Goal: Task Accomplishment & Management: Use online tool/utility

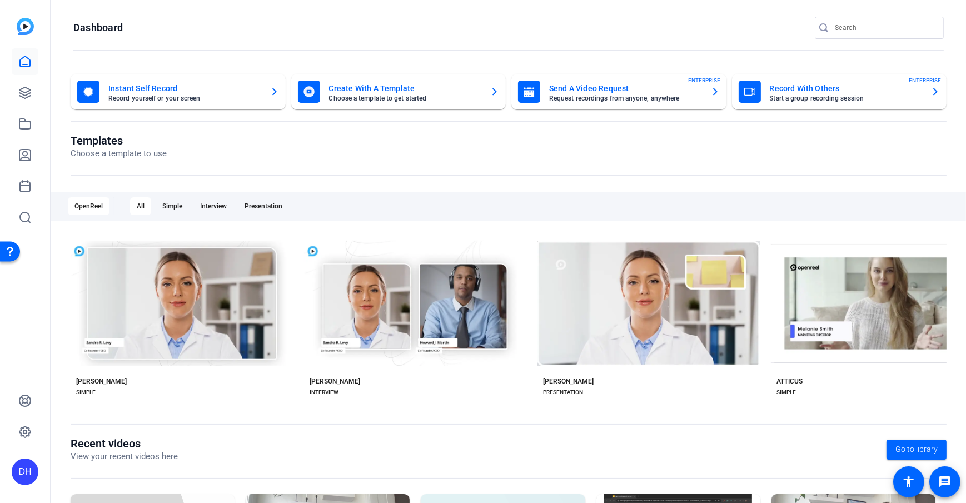
click at [374, 11] on mat-toolbar "Dashboard" at bounding box center [508, 31] width 915 height 63
click at [144, 40] on openreel-divider-bar at bounding box center [508, 51] width 871 height 24
click at [337, 137] on openreel-page-title "Templates Choose a template to use" at bounding box center [509, 147] width 876 height 26
click at [411, 148] on openreel-page-title "Templates Choose a template to use" at bounding box center [509, 147] width 876 height 26
click at [4, 294] on div "DH" at bounding box center [25, 251] width 50 height 503
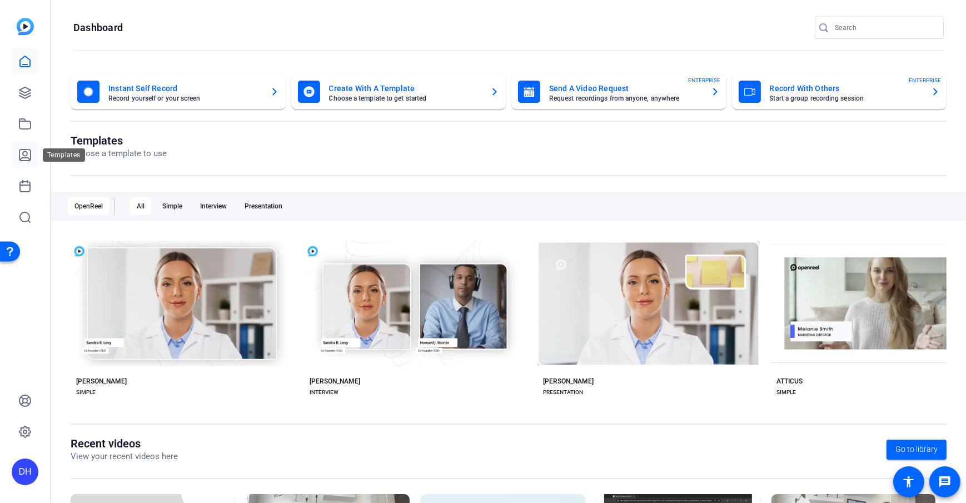
click at [19, 160] on icon at bounding box center [24, 154] width 13 height 13
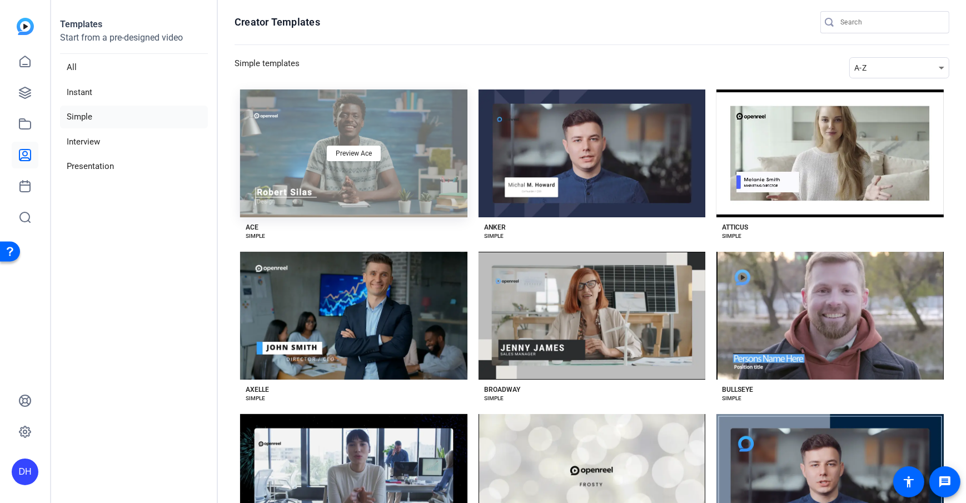
click at [392, 210] on div "Preview Ace" at bounding box center [353, 154] width 227 height 128
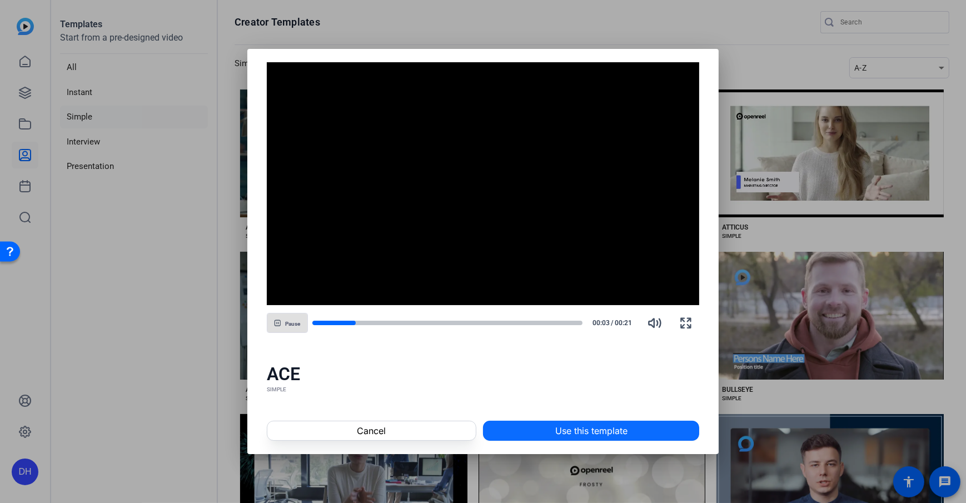
click at [585, 363] on span "Use this template" at bounding box center [592, 430] width 72 height 13
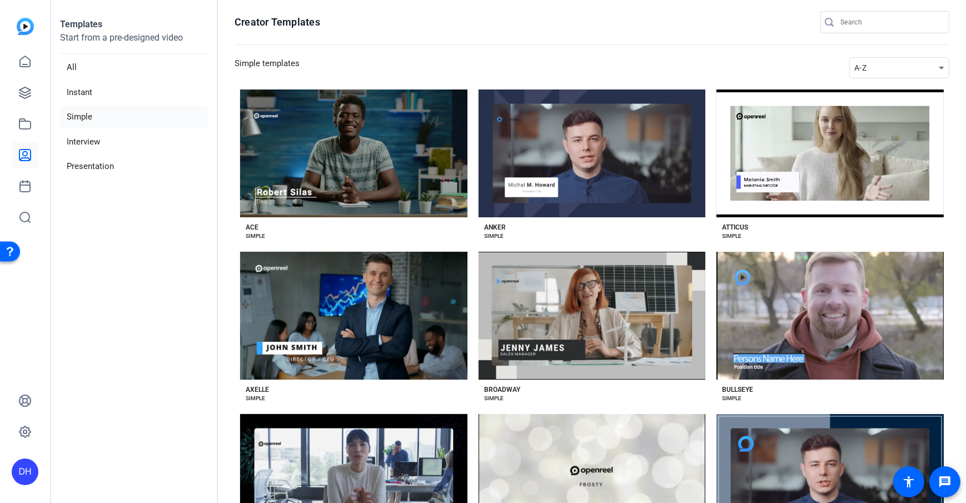
click at [231, 201] on section "Creator Templates Simple templates A-Z Preview Ace ACE SIMPLE Preview Anker ANK…" at bounding box center [592, 251] width 748 height 503
click at [18, 94] on link at bounding box center [25, 93] width 27 height 27
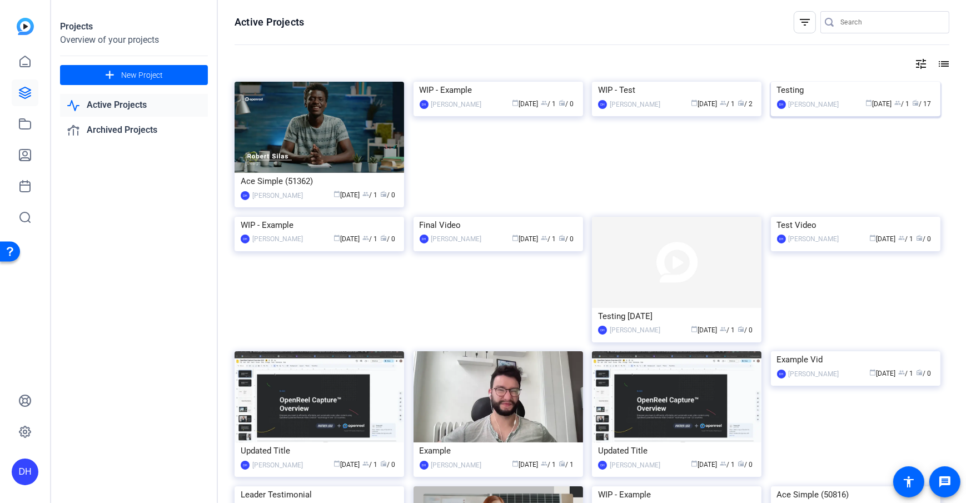
click at [723, 82] on img at bounding box center [856, 82] width 170 height 0
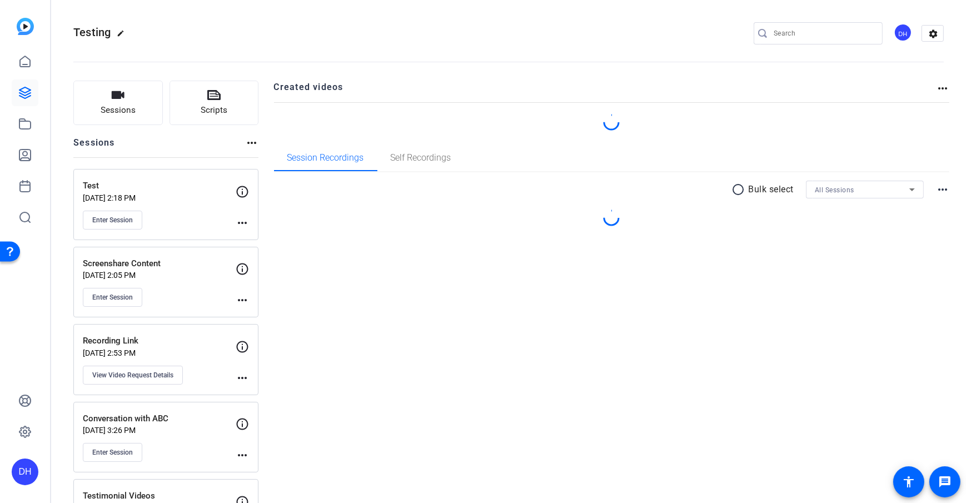
click at [258, 151] on div "more_horiz" at bounding box center [251, 146] width 13 height 21
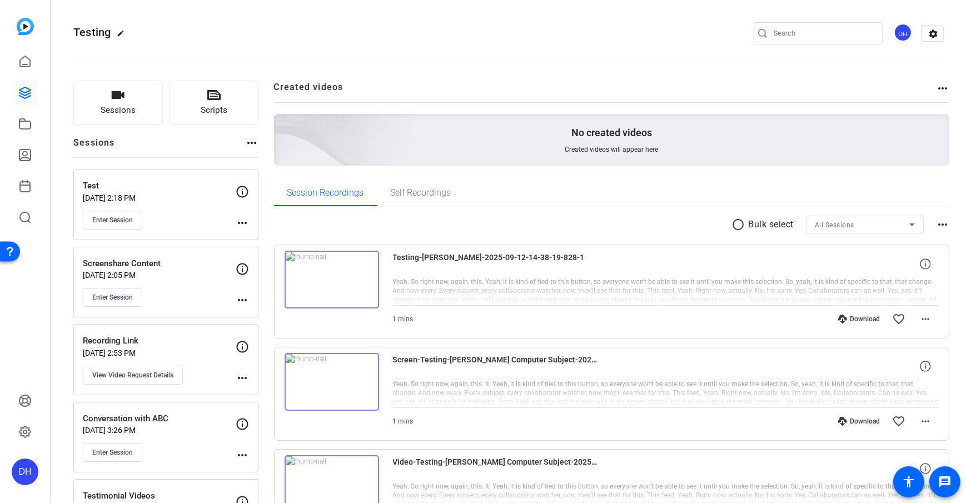
click at [120, 115] on span "Sessions" at bounding box center [118, 110] width 35 height 13
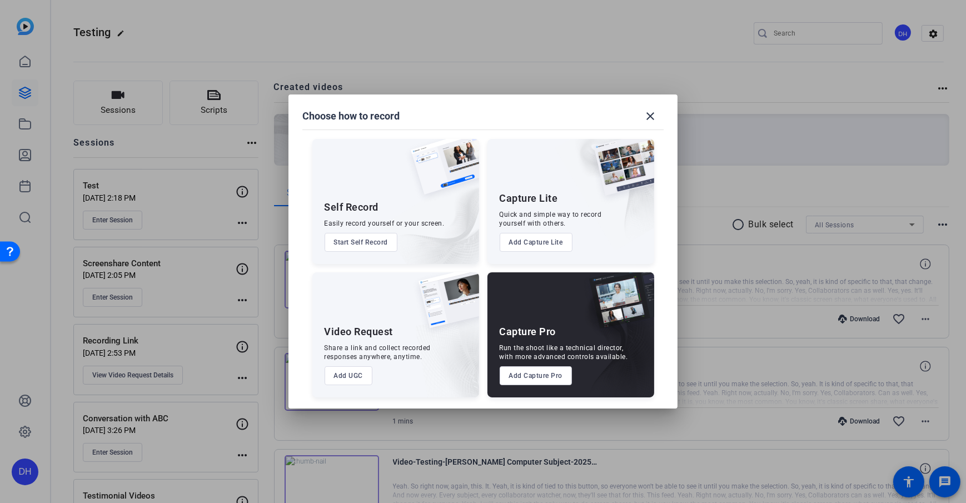
click at [533, 242] on button "Add Capture Lite" at bounding box center [536, 242] width 73 height 19
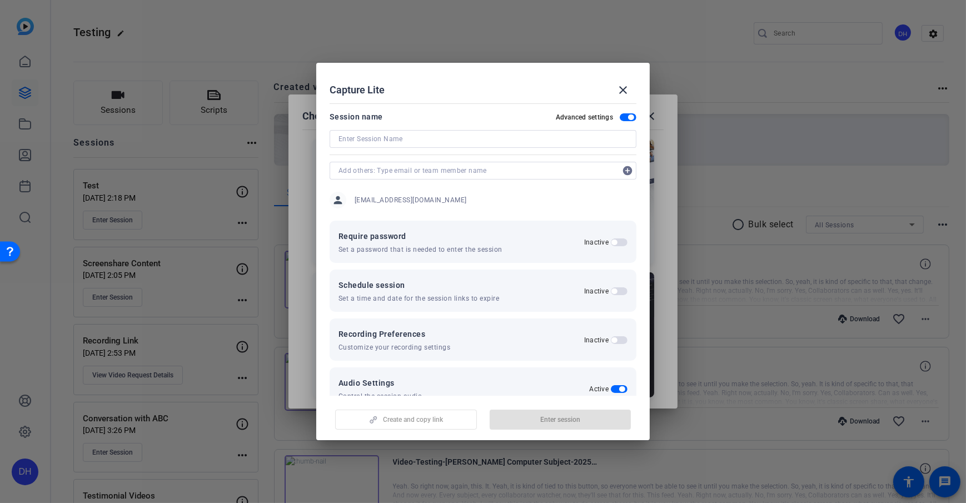
click at [622, 120] on span "button" at bounding box center [628, 117] width 17 height 8
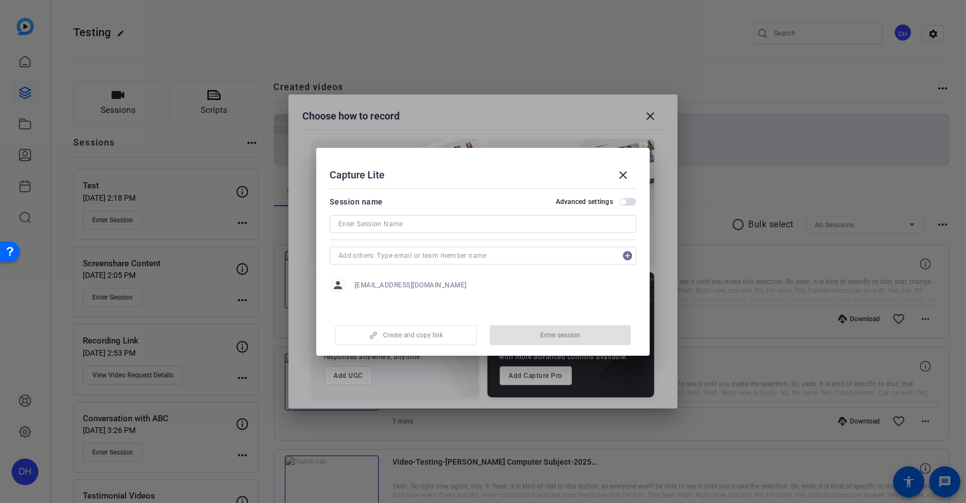
click at [640, 197] on mat-dialog-content "Session name Advanced settings add_circle person dheiberger@openreel.com" at bounding box center [483, 247] width 334 height 127
click at [621, 204] on span "button" at bounding box center [624, 202] width 6 height 6
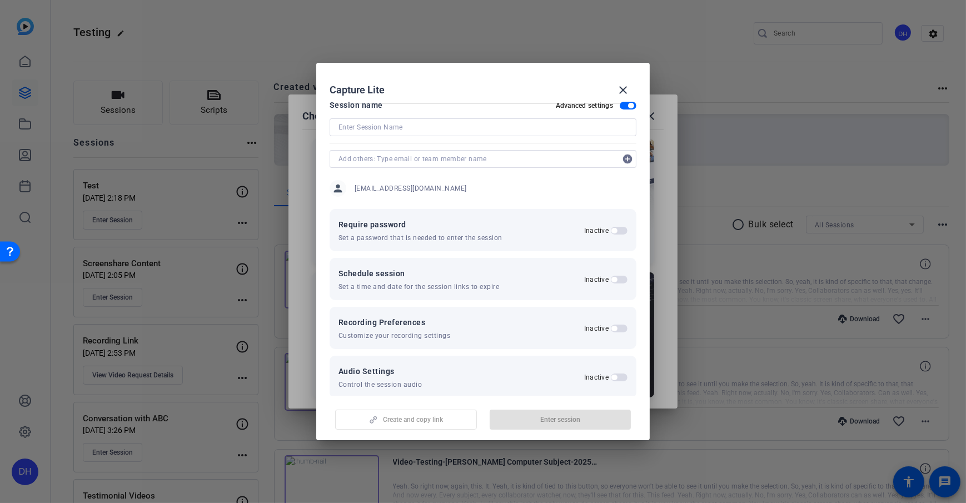
scroll to position [26, 0]
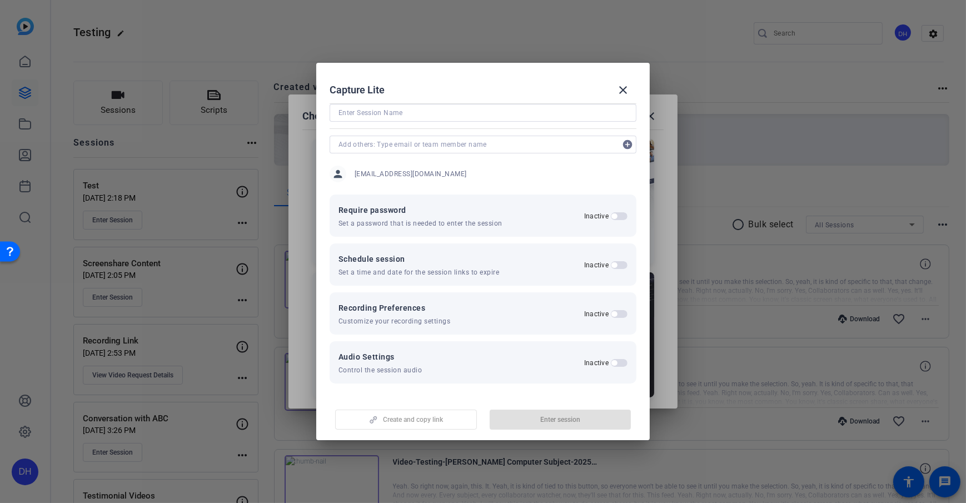
click at [612, 361] on span "button" at bounding box center [619, 363] width 17 height 8
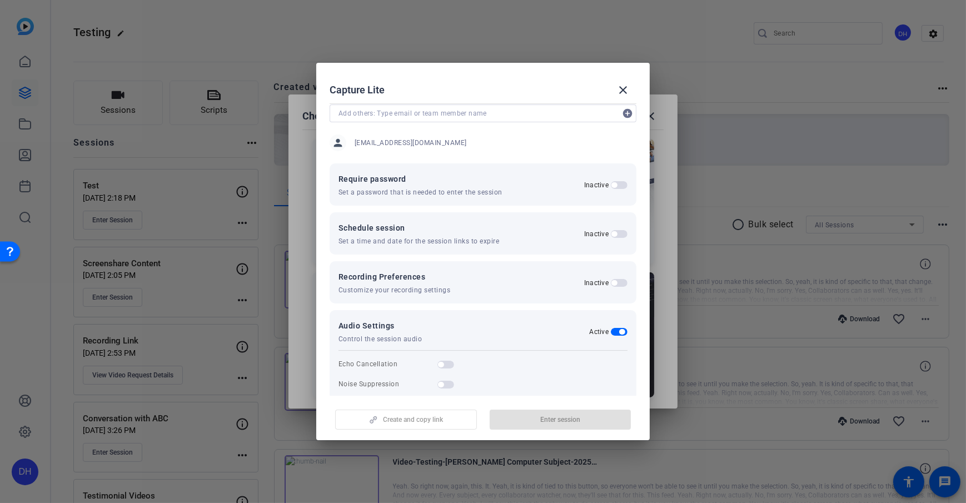
scroll to position [73, 0]
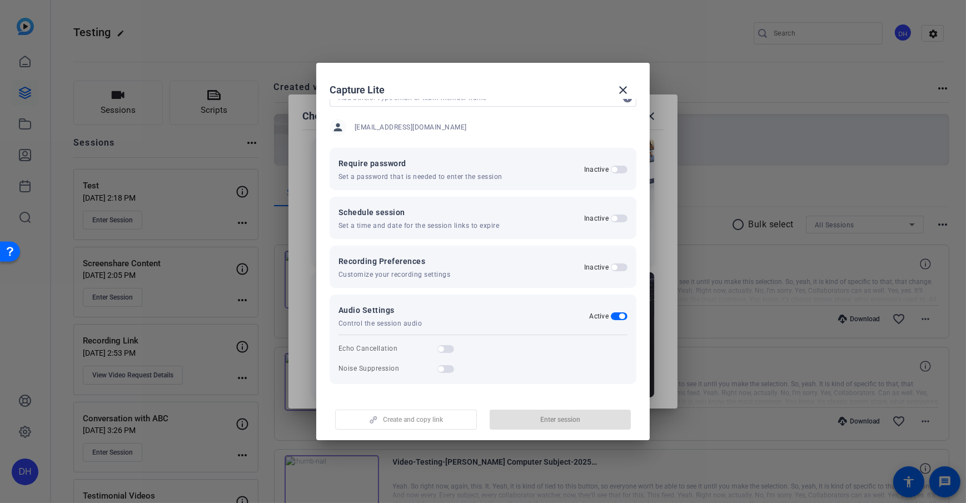
click at [611, 318] on span "button" at bounding box center [619, 317] width 17 height 8
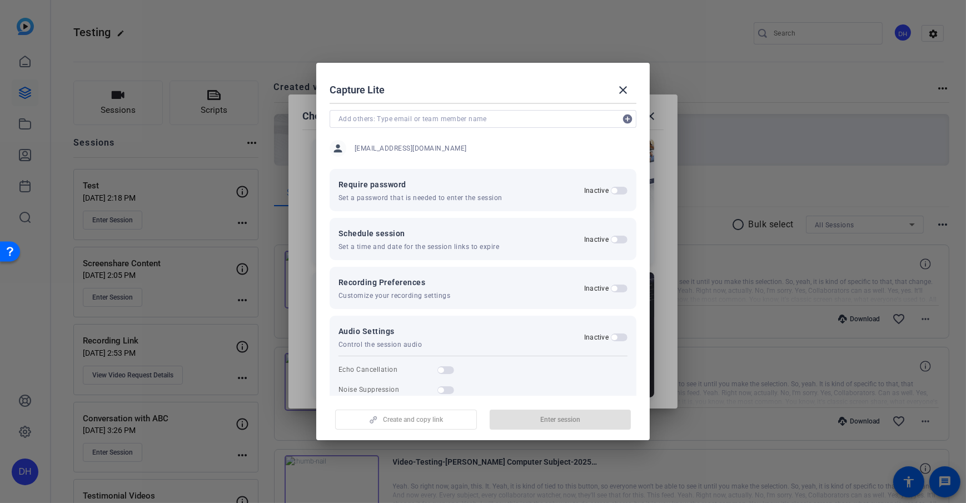
scroll to position [26, 0]
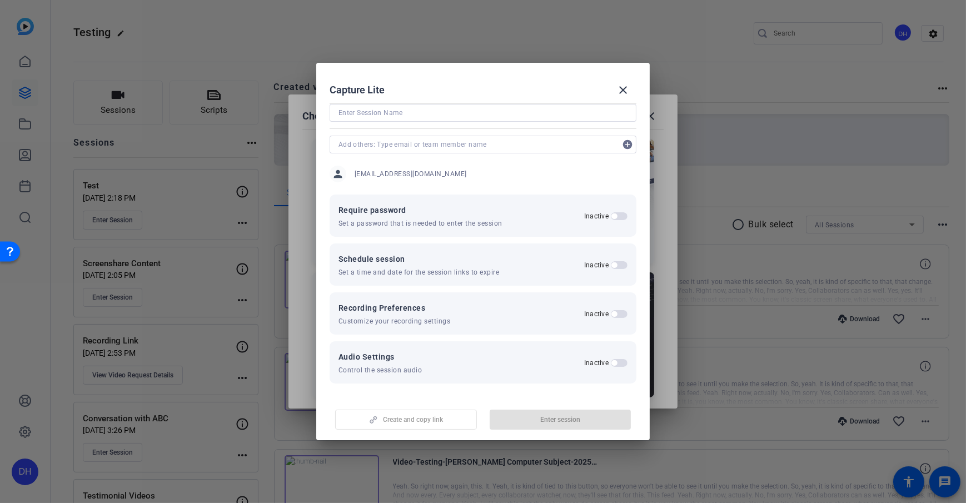
click at [400, 115] on input at bounding box center [483, 112] width 289 height 13
type input "Test"
click at [443, 83] on div "Capture Lite close" at bounding box center [483, 90] width 307 height 27
click at [396, 363] on span "button" at bounding box center [406, 419] width 141 height 27
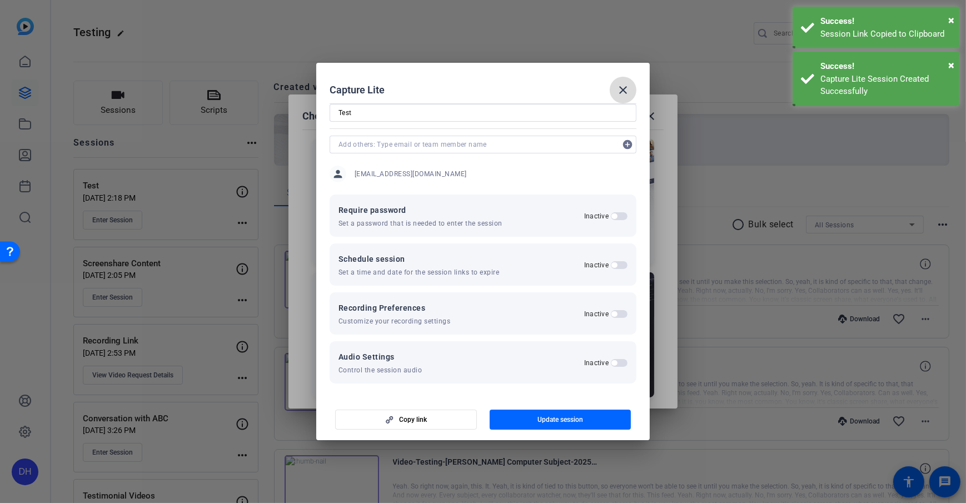
click at [623, 87] on mat-icon "close" at bounding box center [623, 89] width 13 height 13
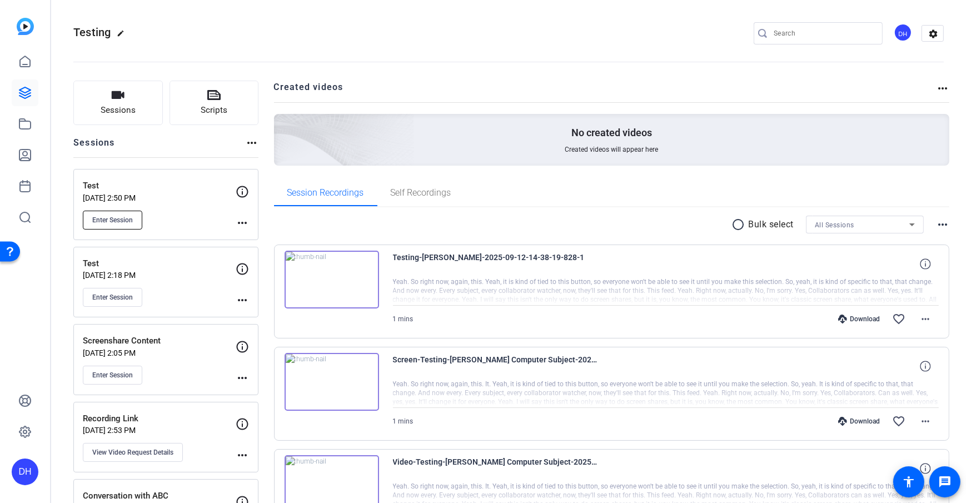
click at [107, 224] on button "Enter Session" at bounding box center [112, 220] width 59 height 19
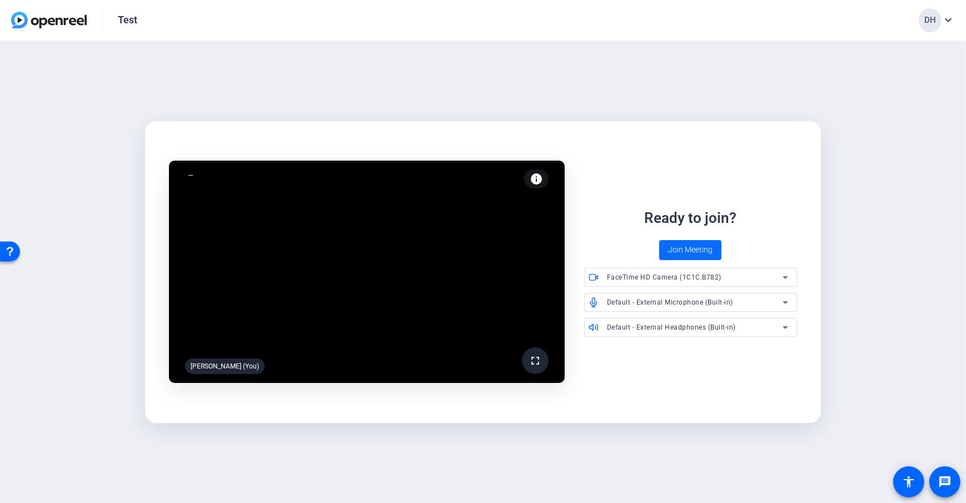
click at [681, 252] on span "Join Meeting" at bounding box center [690, 250] width 44 height 12
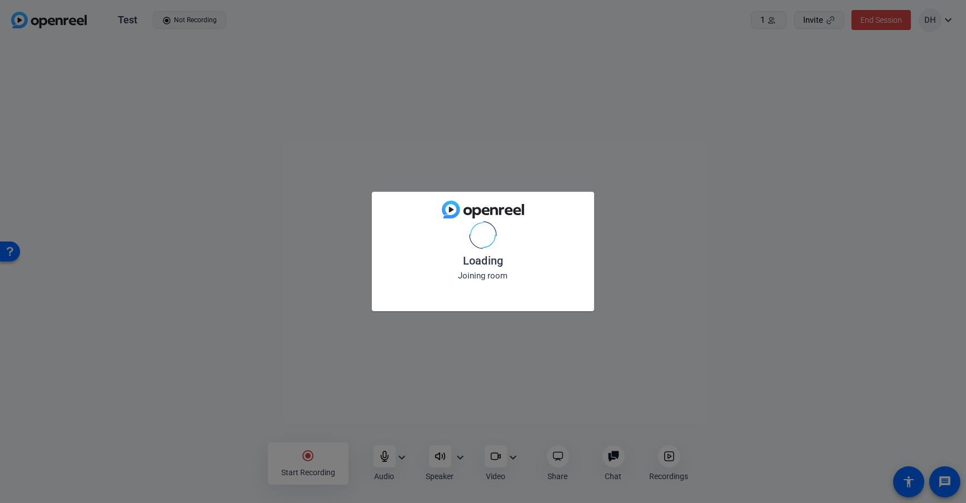
click at [153, 467] on div "Loading Joining room" at bounding box center [483, 251] width 966 height 503
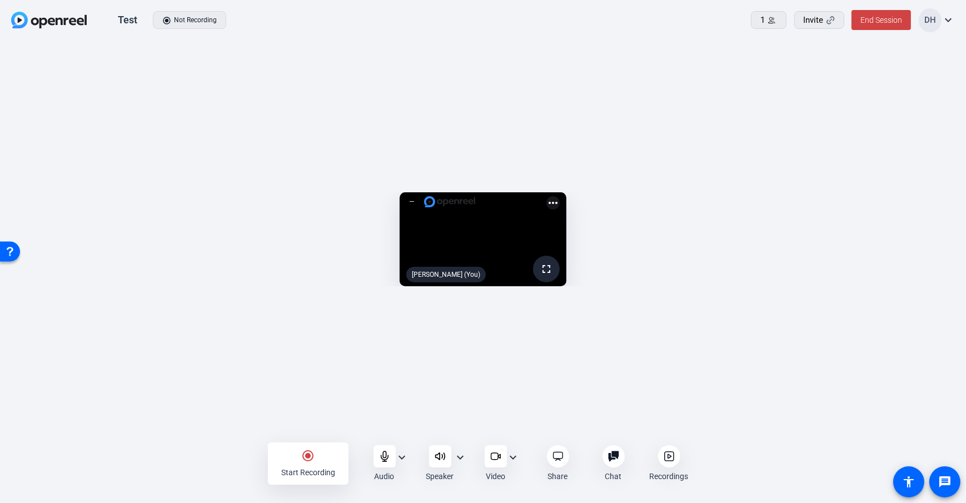
click at [216, 458] on div "radio_button_checked Start Recording Audio expand_more Speaker expand_more Vide…" at bounding box center [483, 464] width 966 height 40
click at [728, 444] on div "radio_button_checked Start Recording Audio expand_more Speaker expand_more Vide…" at bounding box center [483, 464] width 966 height 40
drag, startPoint x: 882, startPoint y: 133, endPoint x: 822, endPoint y: 165, distance: 68.2
click at [882, 192] on openreel-capture-lite-video-stream "276.3 GB fullscreen Daniel Heiberger (You) more_horiz" at bounding box center [483, 239] width 933 height 94
click at [558, 455] on icon at bounding box center [558, 456] width 11 height 11
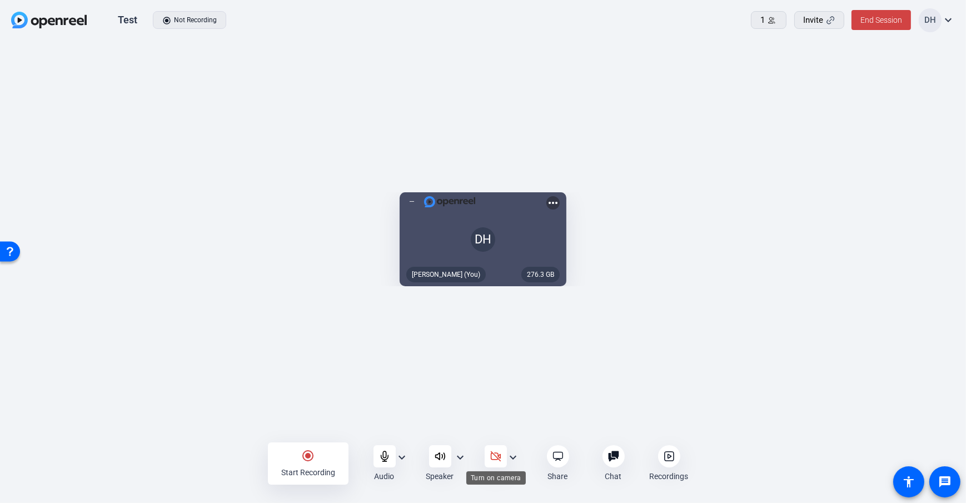
click at [503, 456] on div at bounding box center [496, 456] width 22 height 22
drag, startPoint x: 101, startPoint y: 177, endPoint x: 108, endPoint y: 29, distance: 147.5
click at [101, 192] on openreel-capture-lite-video-stream "276.3 GB DH Daniel Heiberger (You) more_horiz" at bounding box center [483, 239] width 933 height 94
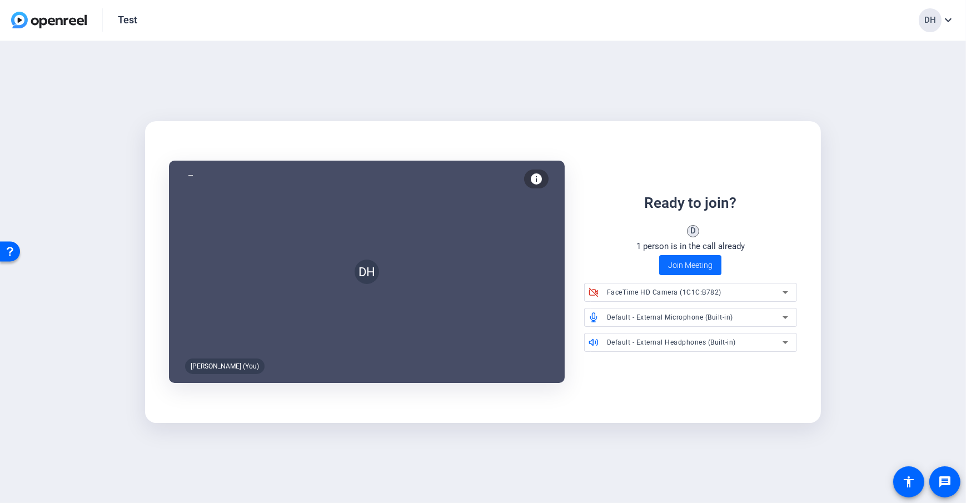
click at [673, 268] on span "Join Meeting" at bounding box center [690, 266] width 44 height 12
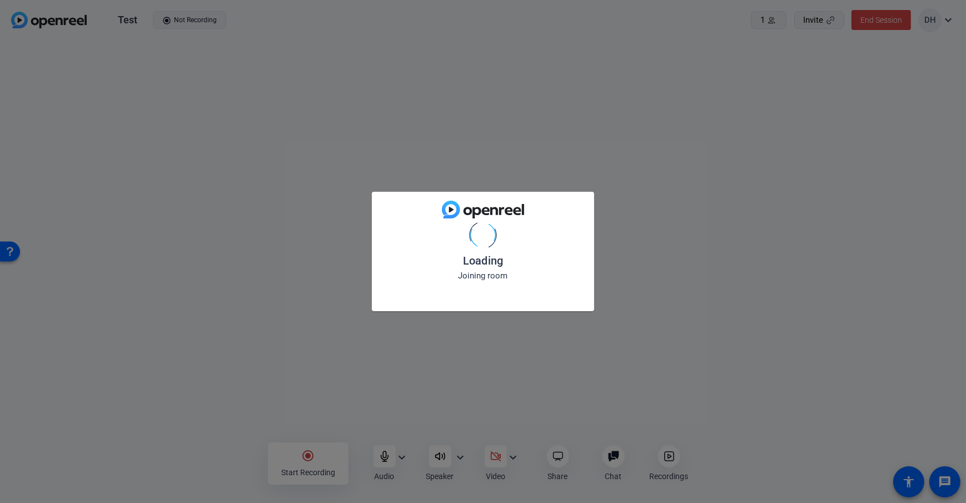
click at [201, 478] on div "Loading Joining room" at bounding box center [483, 251] width 966 height 503
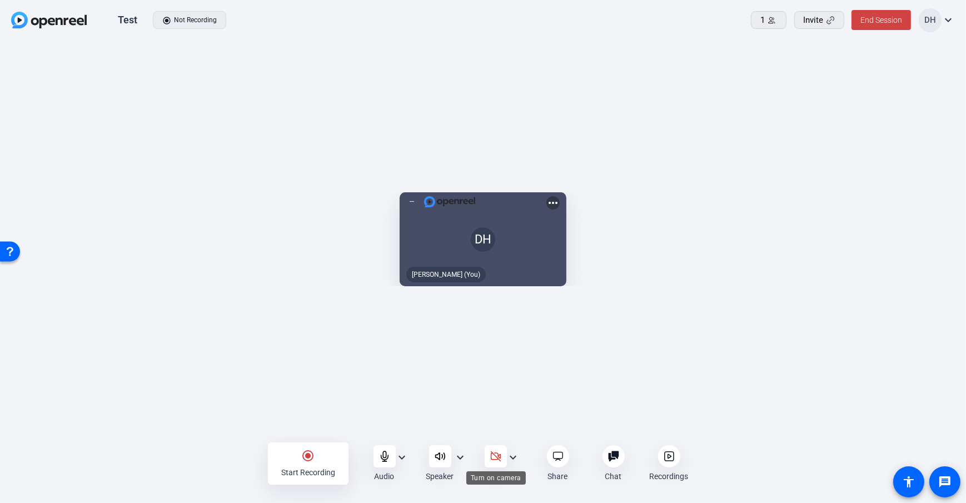
click at [494, 461] on icon at bounding box center [495, 456] width 11 height 11
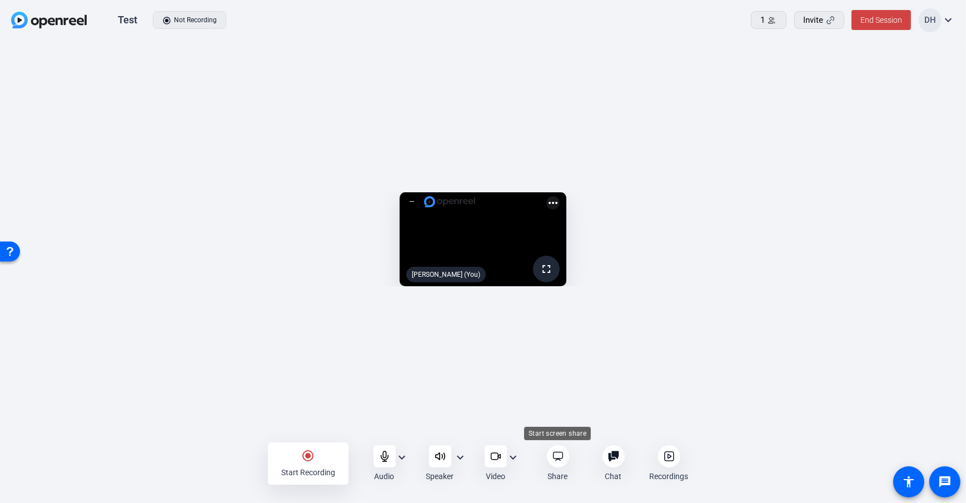
click at [561, 456] on icon at bounding box center [558, 456] width 11 height 11
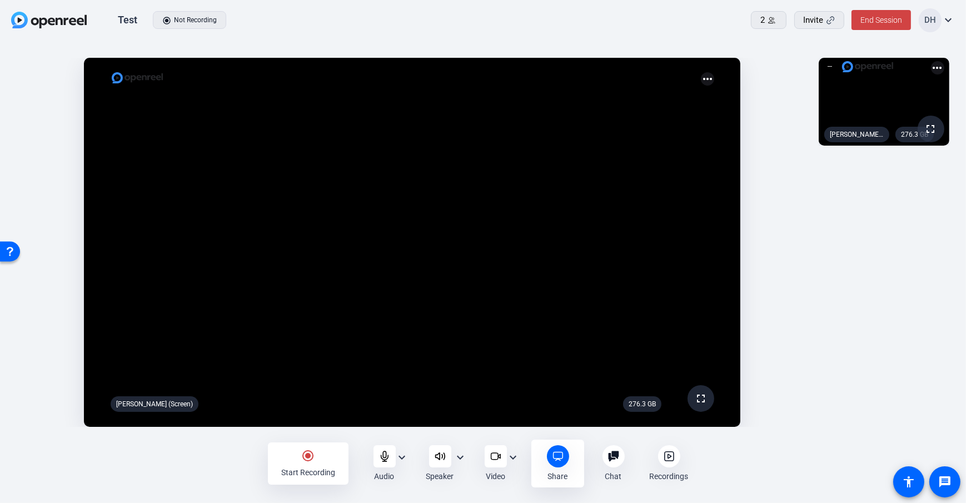
click at [403, 458] on mat-icon "expand_more" at bounding box center [402, 457] width 13 height 13
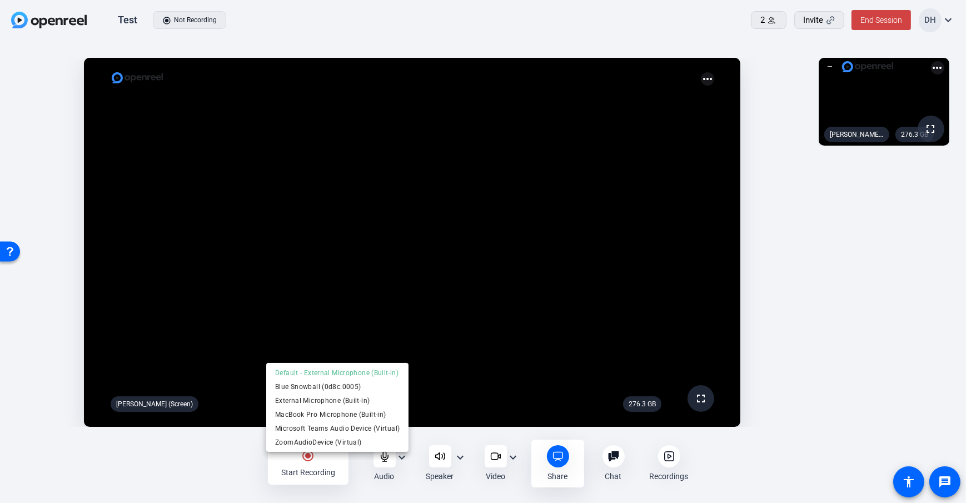
click at [403, 458] on div at bounding box center [483, 251] width 966 height 503
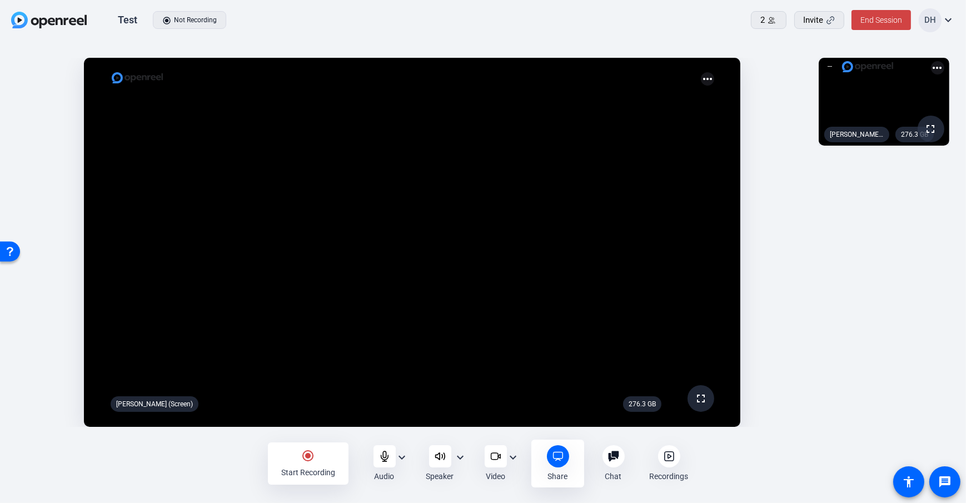
click at [194, 464] on div "radio_button_checked Start Recording Audio expand_more Speaker expand_more Vide…" at bounding box center [483, 464] width 966 height 40
click at [877, 265] on div "276.3 GB fullscreen Daniel Heiberger (You) more_horiz" at bounding box center [885, 242] width 142 height 380
click at [214, 462] on div "radio_button_checked Start Recording Audio expand_more Speaker expand_more Vide…" at bounding box center [483, 464] width 966 height 40
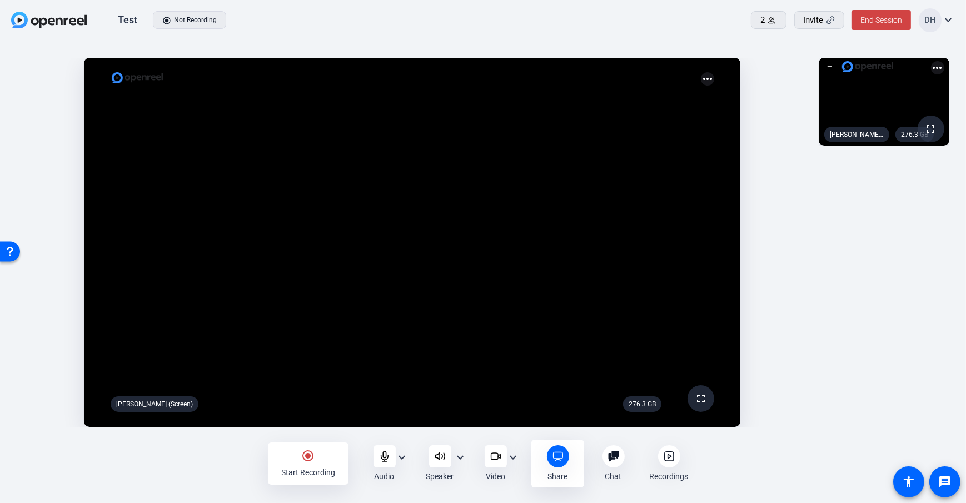
click at [309, 468] on div "Start Recording" at bounding box center [308, 472] width 54 height 11
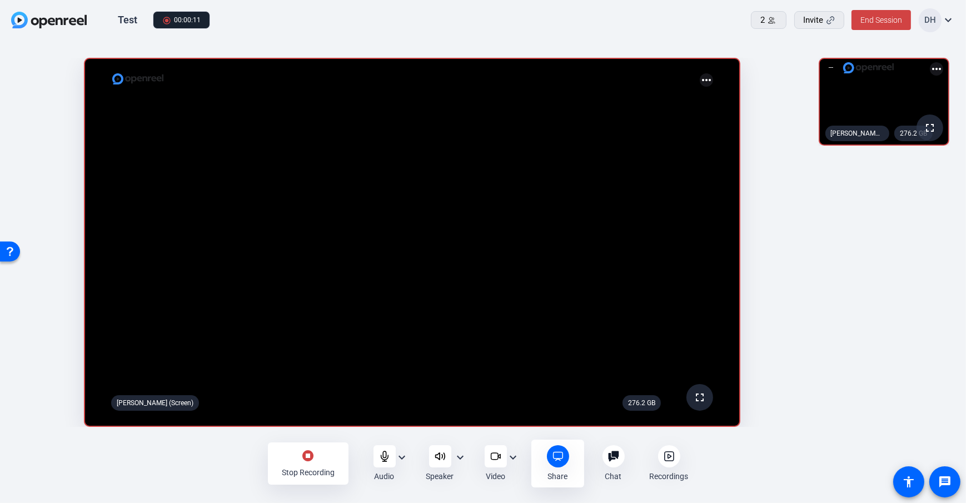
click at [210, 473] on div "stop_circle Stop Recording Audio expand_more Speaker expand_more Video expand_m…" at bounding box center [483, 464] width 966 height 40
drag, startPoint x: 212, startPoint y: 472, endPoint x: 244, endPoint y: 467, distance: 31.5
click at [212, 472] on div "stop_circle Stop Recording Audio expand_more Speaker expand_more Video expand_m…" at bounding box center [483, 464] width 966 height 40
click at [212, 465] on div "stop_circle Stop Recording Audio expand_more Speaker expand_more Video expand_m…" at bounding box center [483, 464] width 966 height 40
click at [302, 465] on div "stop_circle Stop Recording" at bounding box center [308, 464] width 81 height 42
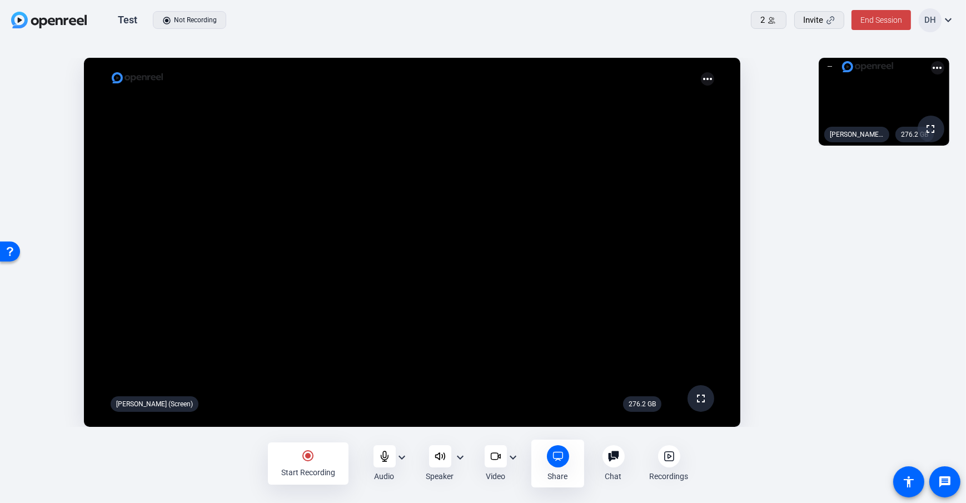
click at [214, 448] on div "radio_button_checked Start Recording Audio expand_more Speaker expand_more Vide…" at bounding box center [483, 464] width 966 height 40
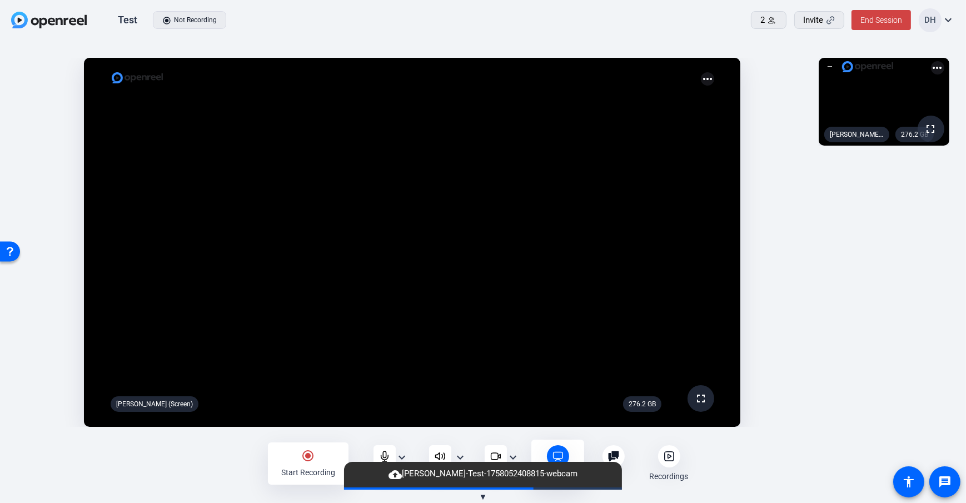
click at [842, 256] on div "276.2 GB fullscreen Daniel Heiberger (You) more_horiz" at bounding box center [885, 242] width 142 height 380
click at [767, 177] on openreel-capture-lite-video-stream "276.3 GB fullscreen Daniel Heiberger (Screen) more_horiz" at bounding box center [412, 242] width 791 height 369
click at [402, 473] on span "Retry upload" at bounding box center [402, 476] width 44 height 12
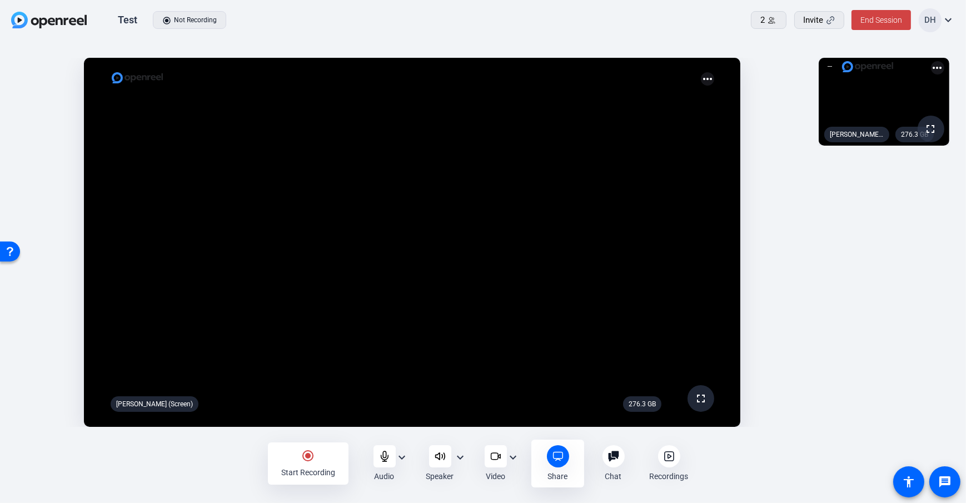
click at [401, 457] on mat-icon "expand_more" at bounding box center [402, 457] width 13 height 13
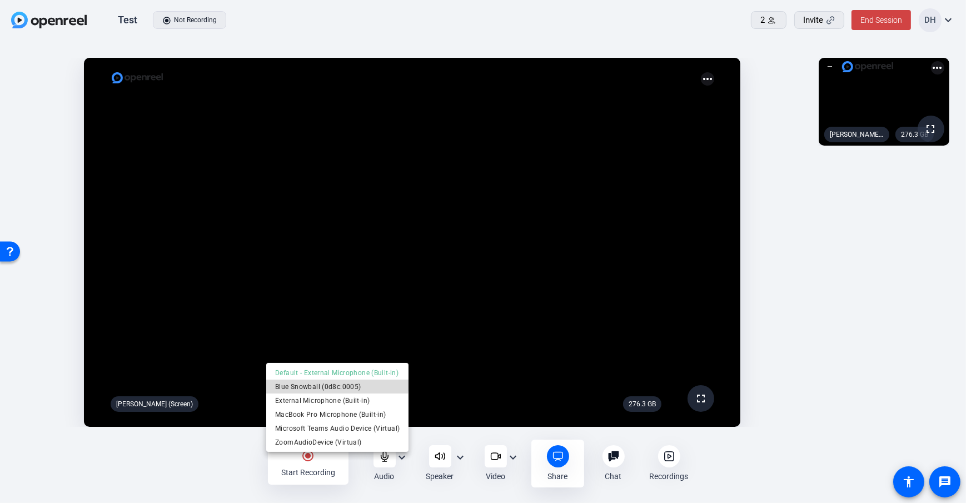
click at [324, 381] on span "Blue Snowball (0d8c:0005)" at bounding box center [337, 386] width 125 height 13
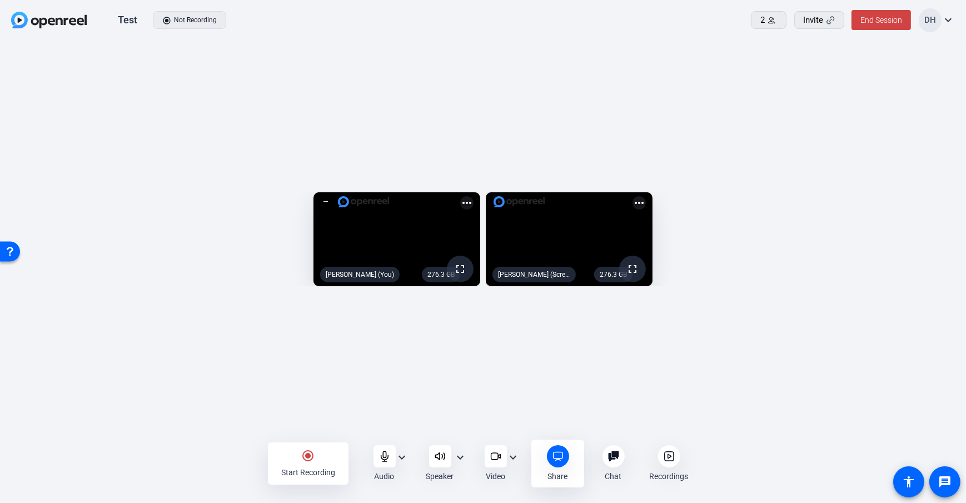
click at [226, 450] on div "radio_button_checked Start Recording Audio expand_more Speaker expand_more Vide…" at bounding box center [483, 464] width 966 height 40
click at [291, 460] on div "radio_button_checked Start Recording" at bounding box center [308, 464] width 81 height 42
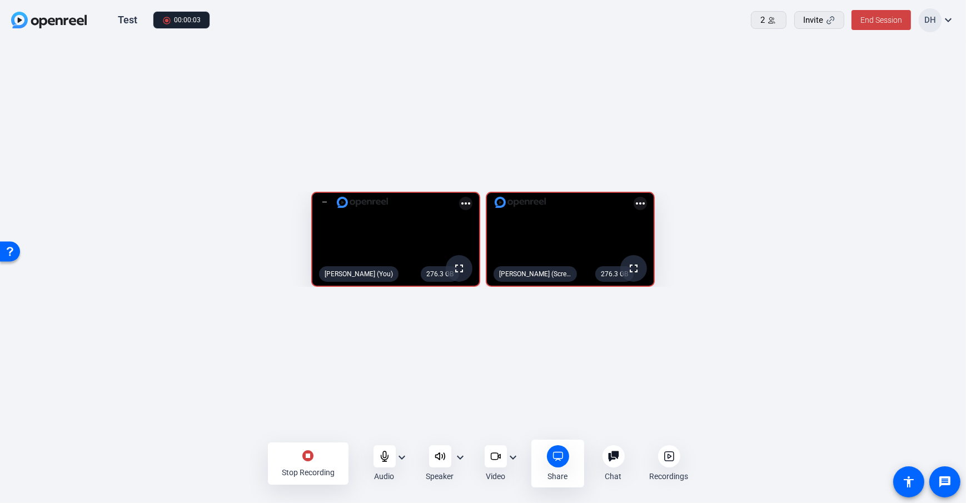
click at [682, 460] on div "Recordings" at bounding box center [669, 463] width 53 height 37
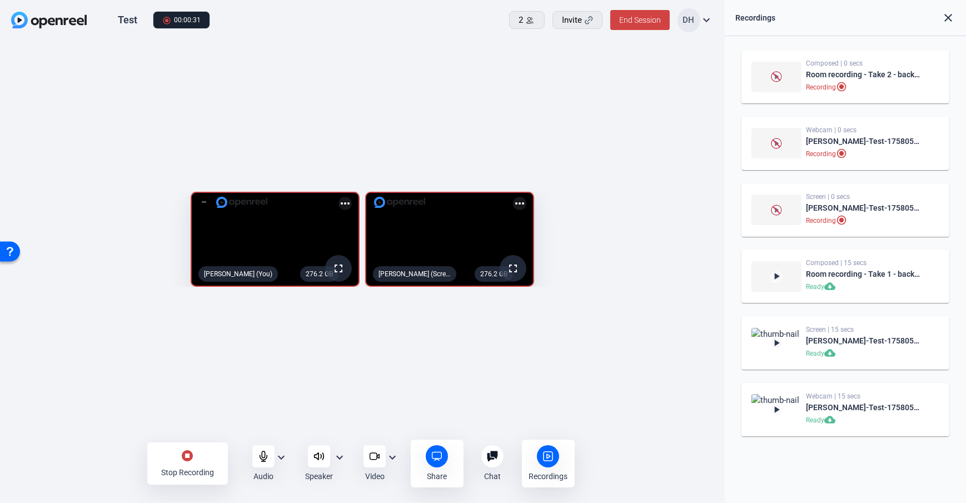
click at [170, 467] on div "Stop Recording" at bounding box center [187, 472] width 53 height 11
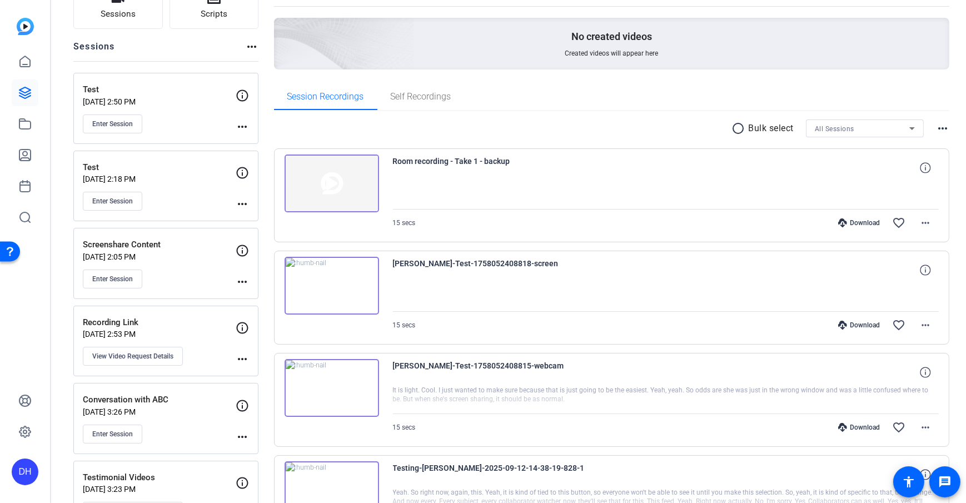
scroll to position [116, 0]
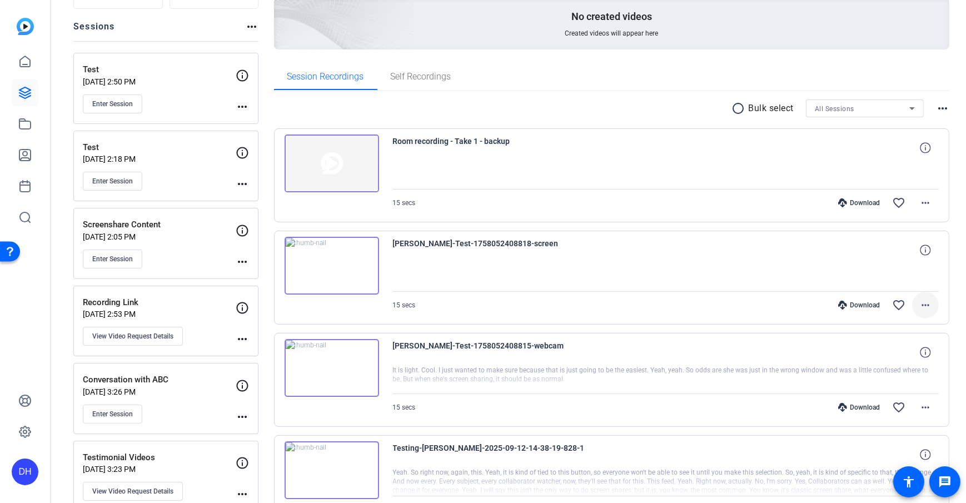
click at [927, 306] on span at bounding box center [925, 305] width 27 height 27
click at [927, 306] on div at bounding box center [483, 251] width 966 height 503
click at [328, 261] on img at bounding box center [332, 266] width 95 height 58
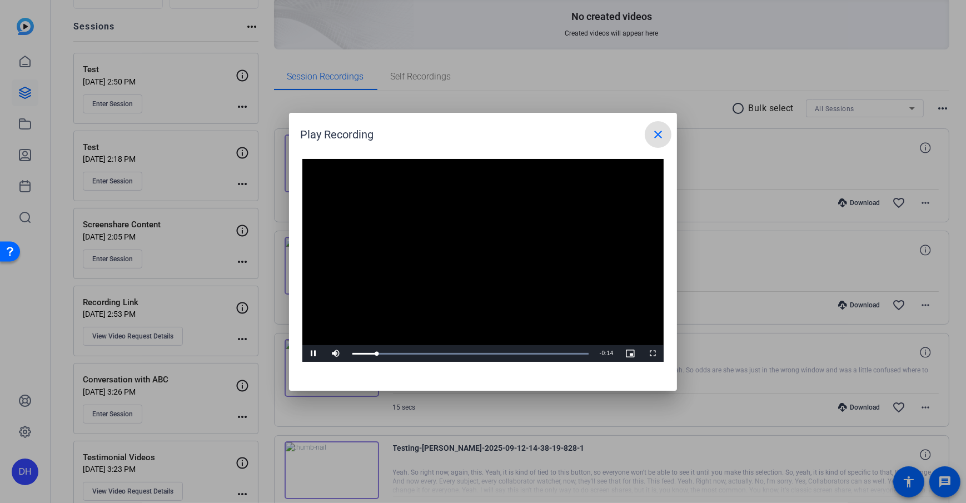
click at [455, 386] on div "Video Player is loading. Play Video Pause Mute Current Time 0:01 / Duration 0:1…" at bounding box center [483, 269] width 388 height 243
click at [657, 130] on mat-icon "close" at bounding box center [658, 134] width 13 height 13
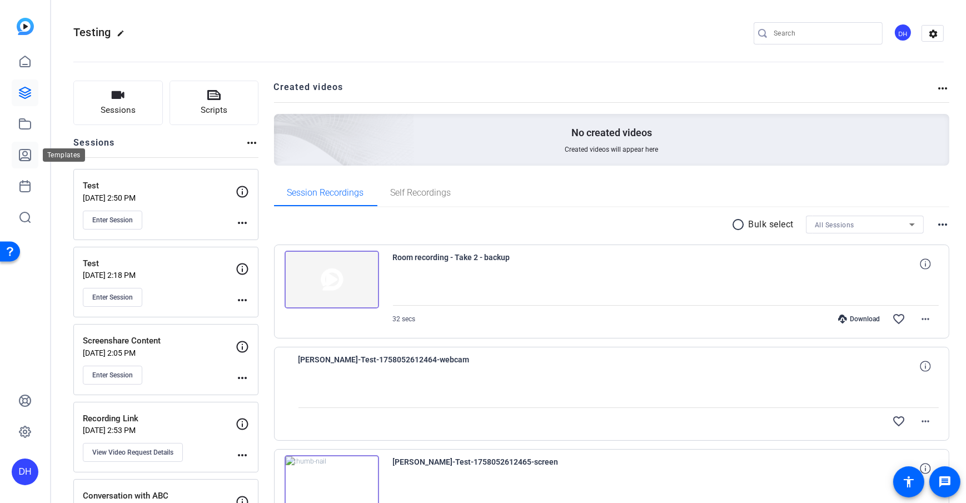
click at [23, 154] on icon at bounding box center [24, 154] width 13 height 13
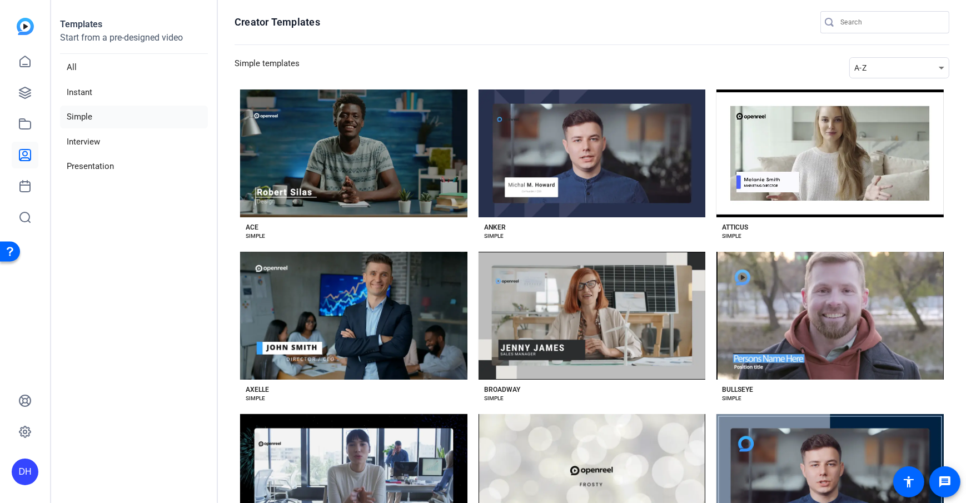
drag, startPoint x: 217, startPoint y: 260, endPoint x: 221, endPoint y: 256, distance: 6.3
click at [217, 260] on aside "Templates Start from a pre-designed video All Instant Simple Interview Presenta…" at bounding box center [134, 251] width 167 height 503
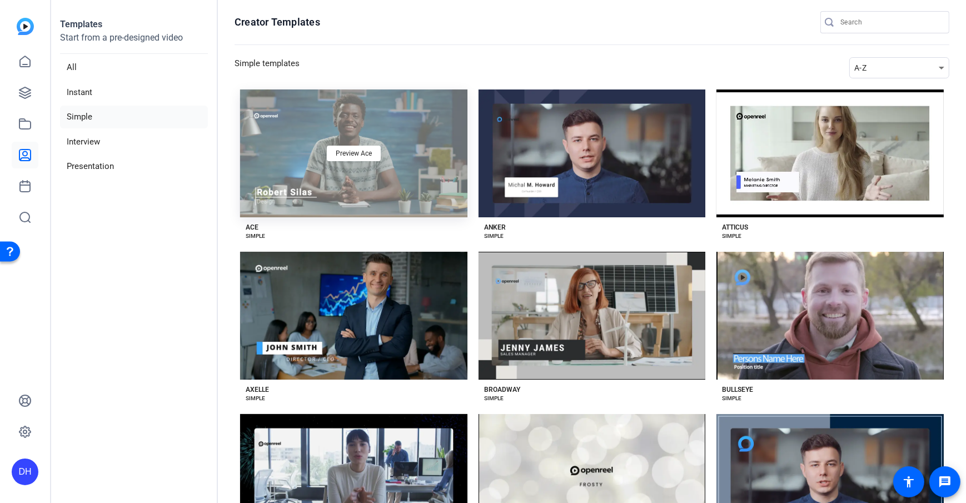
click at [380, 162] on div "Preview Ace" at bounding box center [353, 154] width 227 height 128
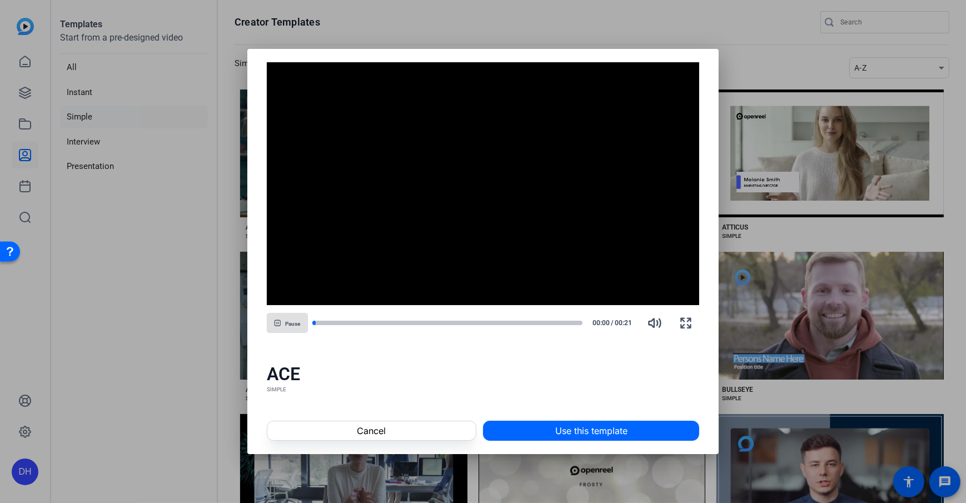
click at [604, 427] on span "Use this template" at bounding box center [592, 430] width 72 height 13
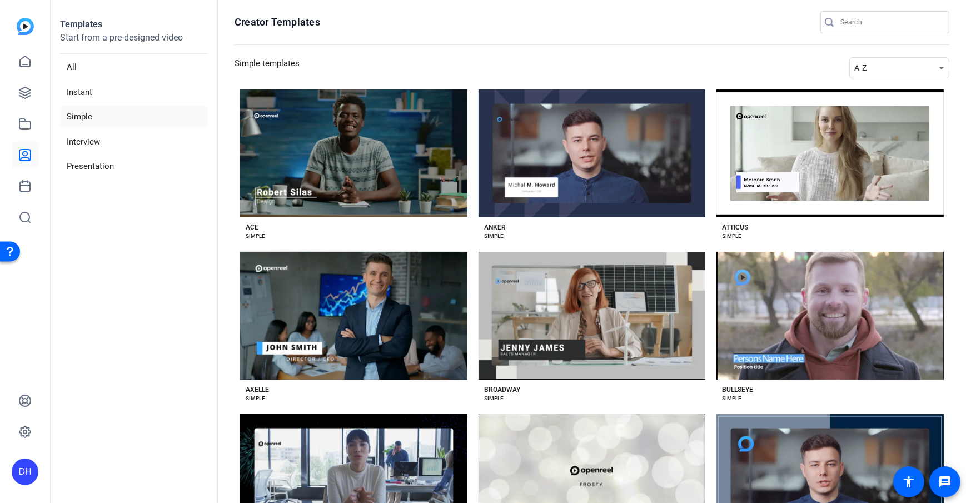
click at [286, 52] on openreel-divider-bar at bounding box center [592, 45] width 715 height 24
click at [25, 85] on link at bounding box center [25, 93] width 27 height 27
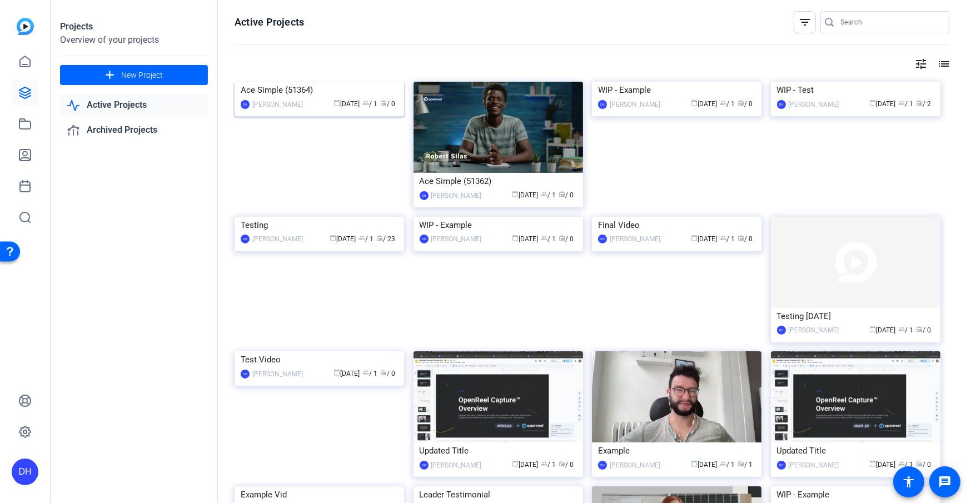
click at [301, 98] on div "Ace Simple (51364)" at bounding box center [319, 90] width 157 height 17
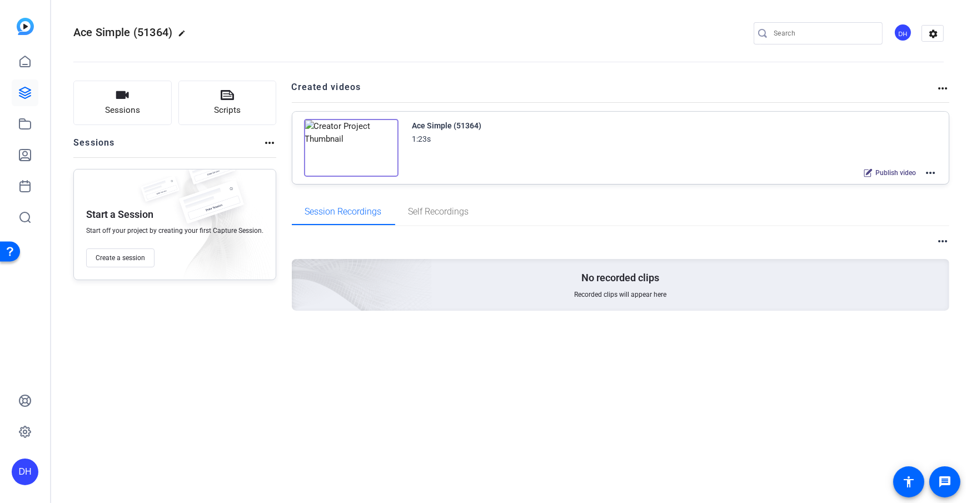
click at [279, 193] on div "Sessions Scripts Sessions more_horiz Start a Session Start off your project by …" at bounding box center [508, 214] width 915 height 294
click at [27, 100] on link at bounding box center [25, 93] width 27 height 27
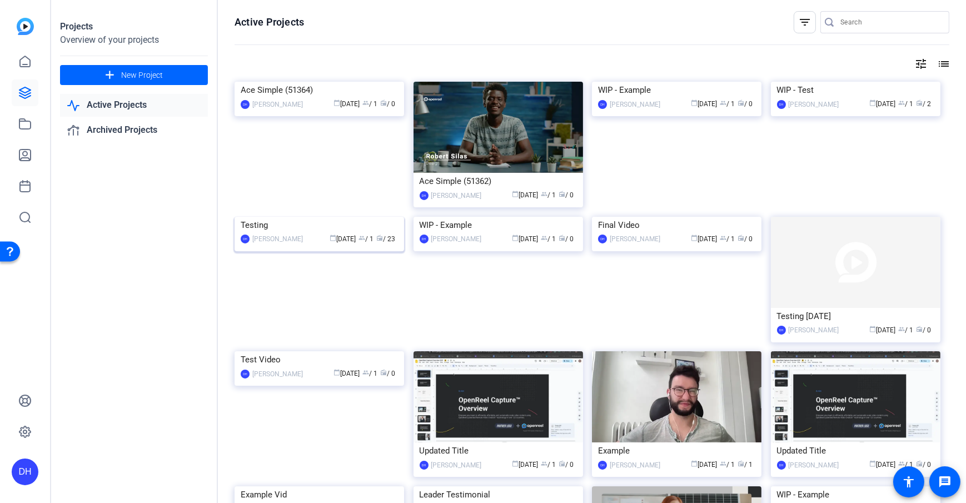
click at [327, 234] on div "Testing" at bounding box center [319, 225] width 157 height 17
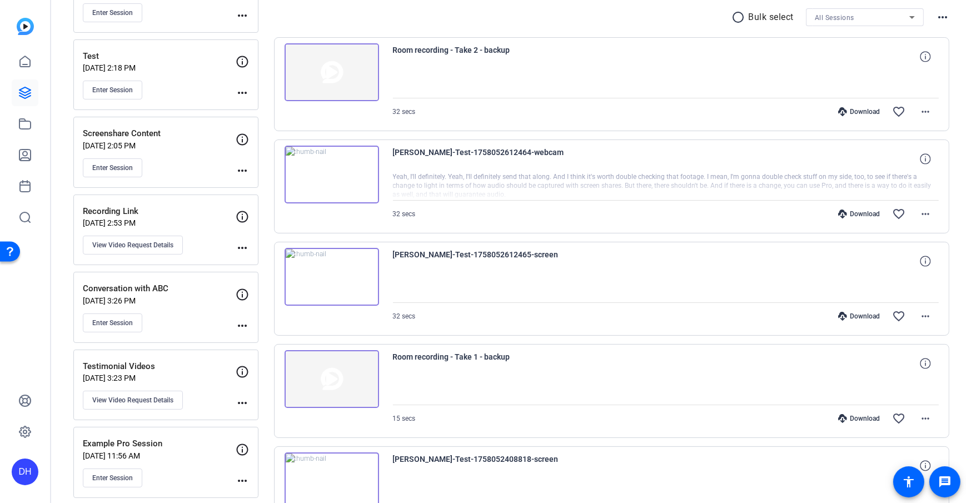
scroll to position [78, 0]
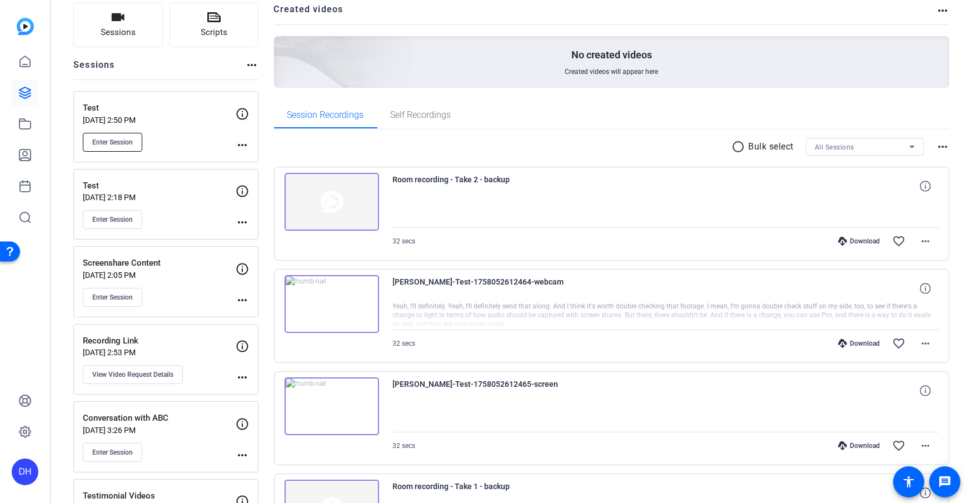
click at [110, 148] on button "Enter Session" at bounding box center [112, 142] width 59 height 19
click at [18, 96] on icon at bounding box center [24, 92] width 13 height 13
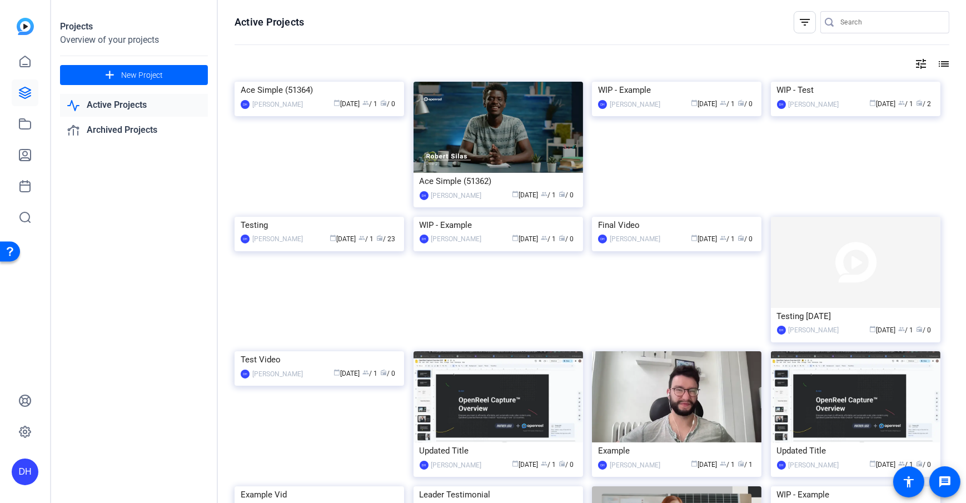
click at [380, 61] on div "tune list" at bounding box center [592, 63] width 715 height 13
click at [26, 469] on div "DH" at bounding box center [25, 472] width 27 height 27
click at [134, 464] on span at bounding box center [147, 456] width 27 height 27
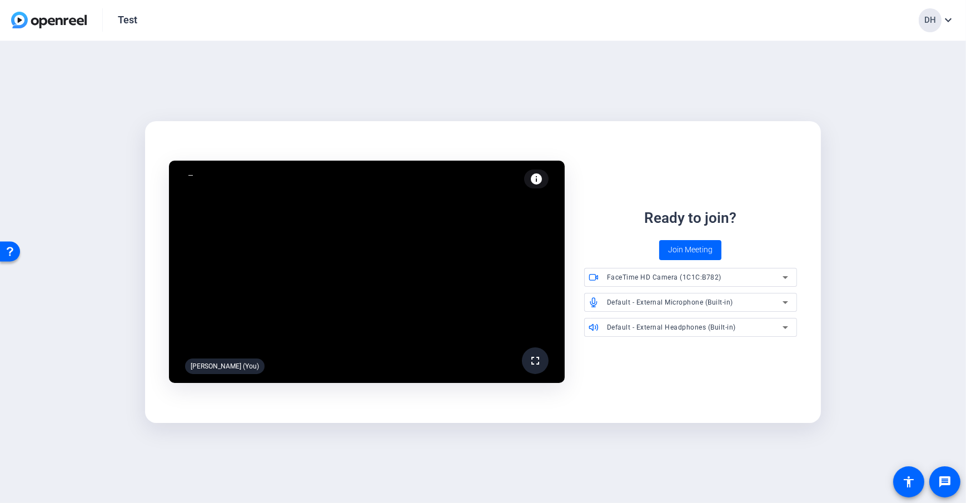
click at [691, 253] on span "Join Meeting" at bounding box center [690, 250] width 44 height 12
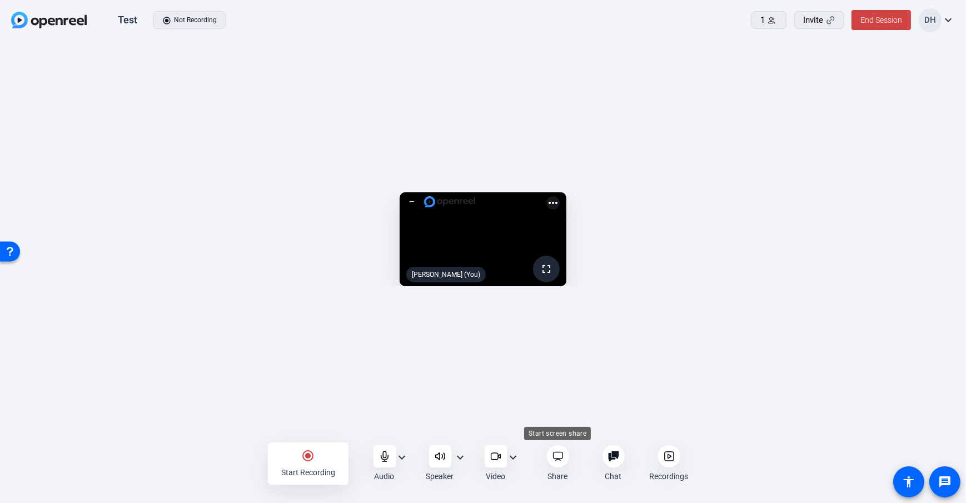
click at [545, 453] on div "Share" at bounding box center [558, 463] width 53 height 37
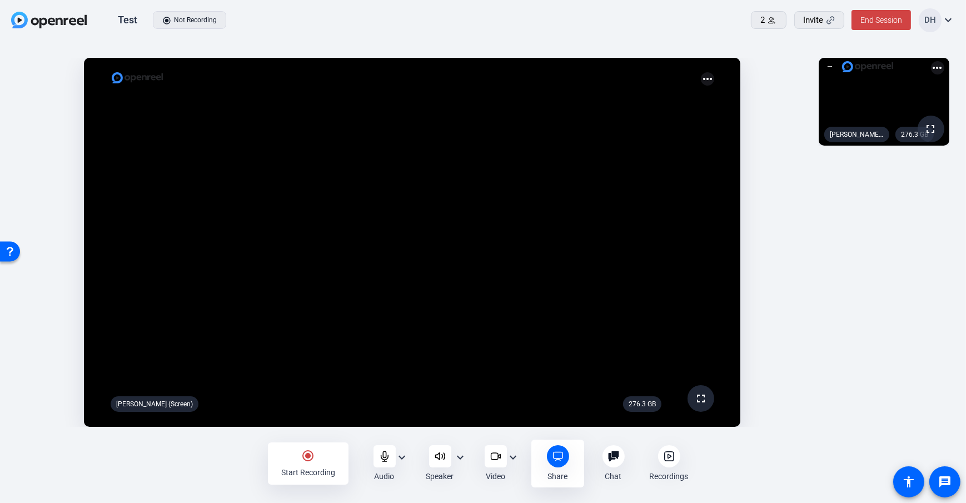
click at [705, 80] on mat-icon "more_horiz" at bounding box center [707, 78] width 13 height 13
click at [705, 80] on div at bounding box center [483, 251] width 966 height 503
click at [786, 197] on openreel-capture-lite-video-stream "276.3 GB fullscreen [PERSON_NAME] (Screen) more_horiz" at bounding box center [412, 242] width 791 height 369
click at [406, 459] on mat-icon "expand_more" at bounding box center [402, 457] width 13 height 13
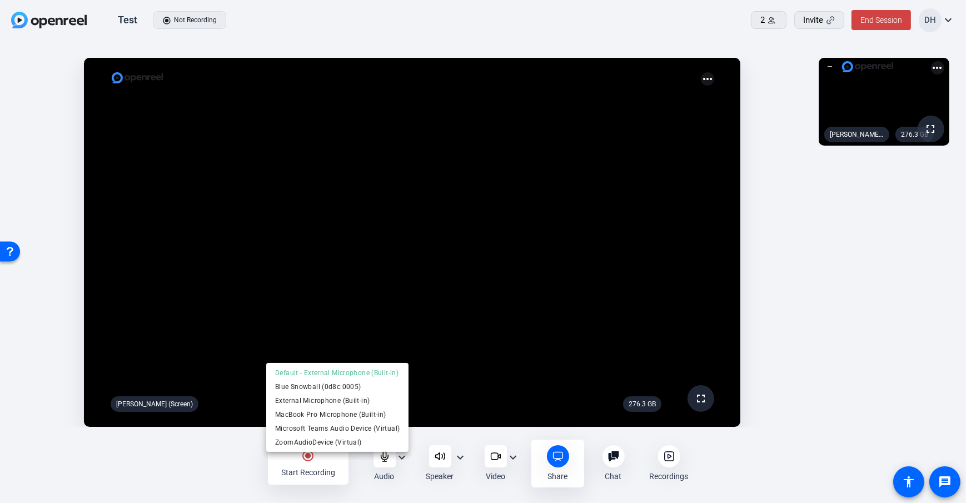
click at [406, 459] on div at bounding box center [483, 251] width 966 height 503
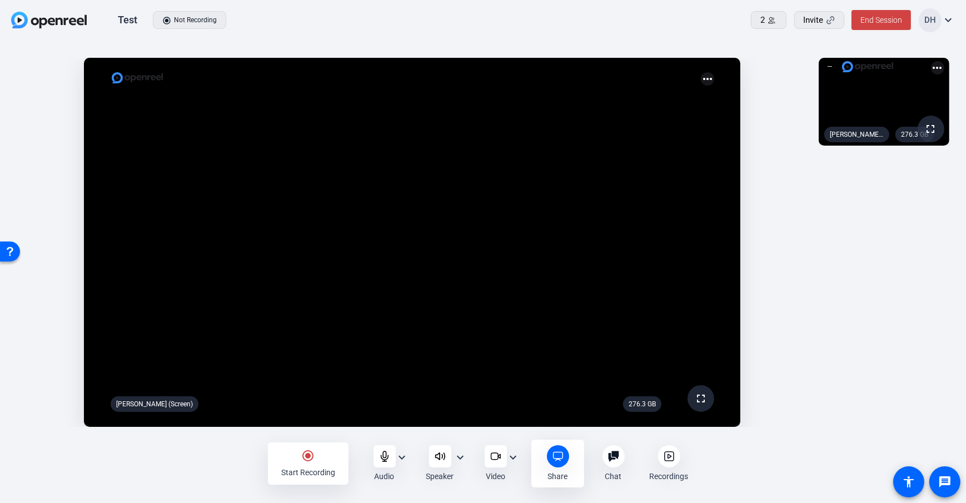
click at [406, 459] on mat-icon "expand_more" at bounding box center [402, 457] width 13 height 13
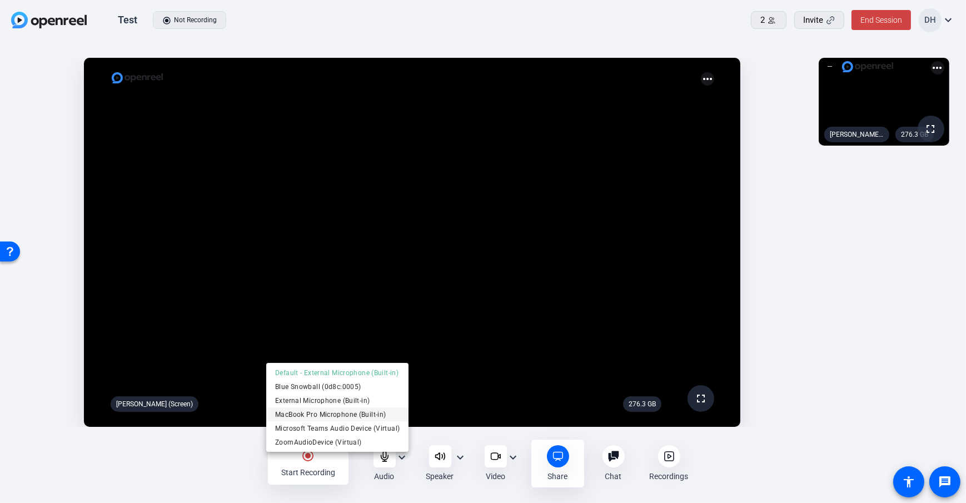
click at [334, 416] on span "MacBook Pro Microphone (Built-in)" at bounding box center [337, 414] width 125 height 13
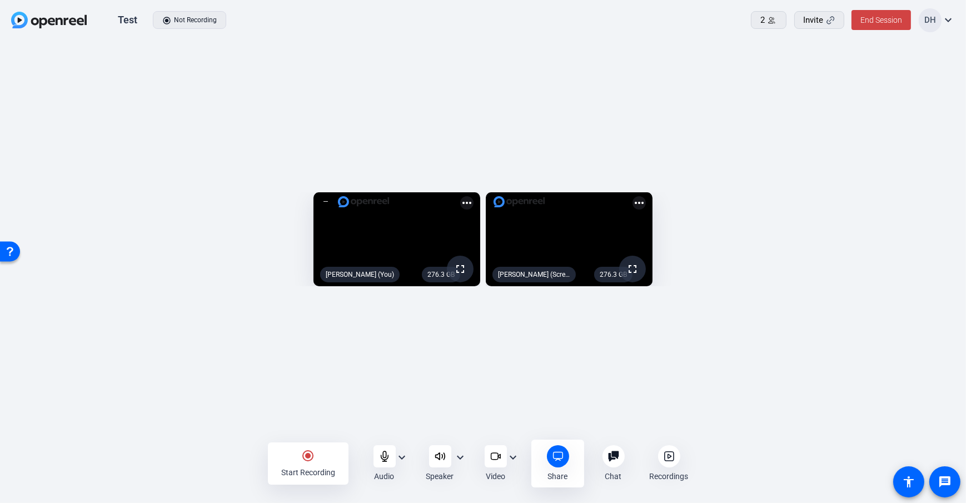
click at [713, 444] on div "radio_button_checked Start Recording Audio expand_more Speaker expand_more Vide…" at bounding box center [483, 464] width 966 height 40
drag, startPoint x: 601, startPoint y: 391, endPoint x: 594, endPoint y: 382, distance: 11.9
click at [601, 391] on div "276.3 GB fullscreen [PERSON_NAME] (You) more_horiz 276.3 GB fullscreen [PERSON_…" at bounding box center [483, 242] width 966 height 403
click at [400, 455] on mat-icon "expand_more" at bounding box center [402, 457] width 13 height 13
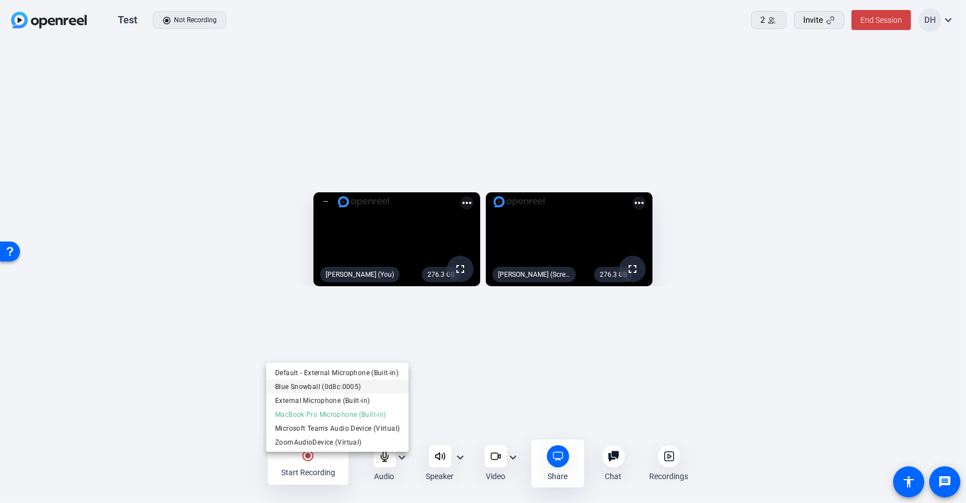
click at [324, 388] on span "Blue Snowball (0d8c:0005)" at bounding box center [337, 386] width 125 height 13
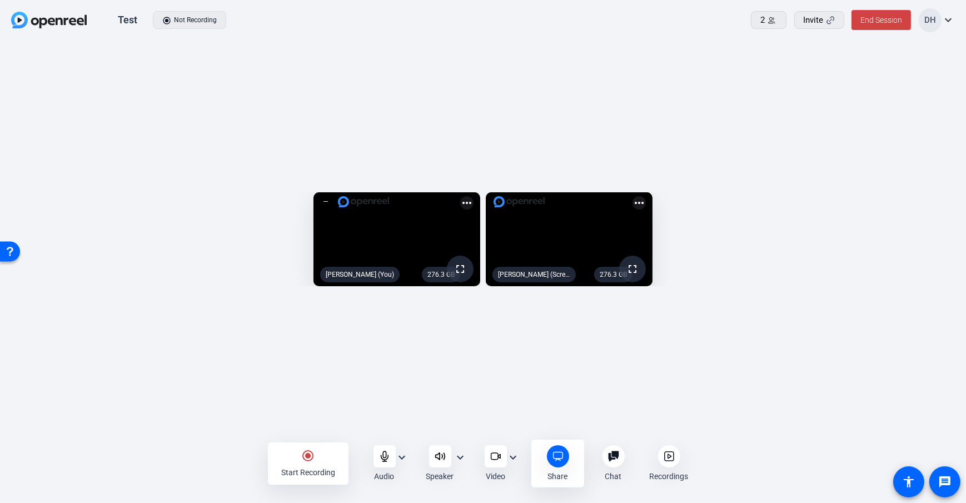
click at [395, 409] on div "276.3 GB fullscreen [PERSON_NAME] (You) more_horiz 276.3 GB fullscreen [PERSON_…" at bounding box center [483, 242] width 966 height 403
click at [400, 455] on mat-icon "expand_more" at bounding box center [402, 457] width 13 height 13
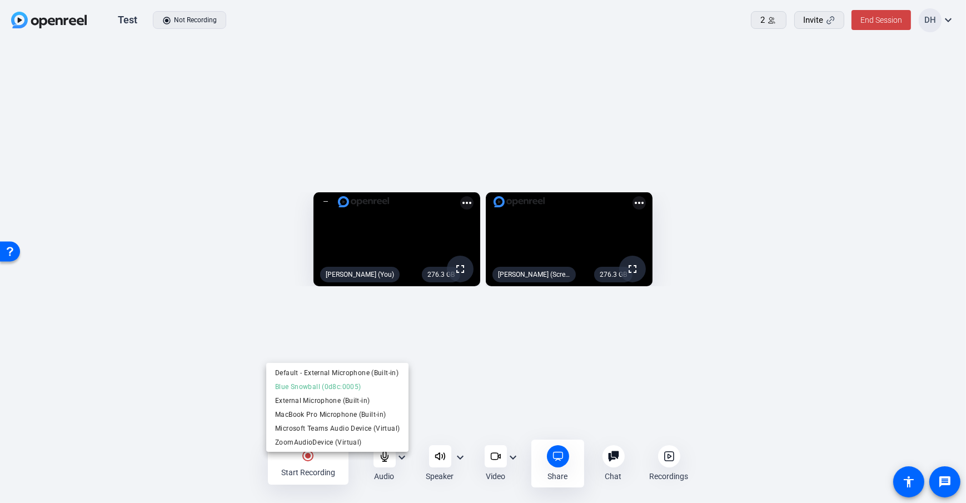
click at [398, 457] on div at bounding box center [483, 251] width 966 height 503
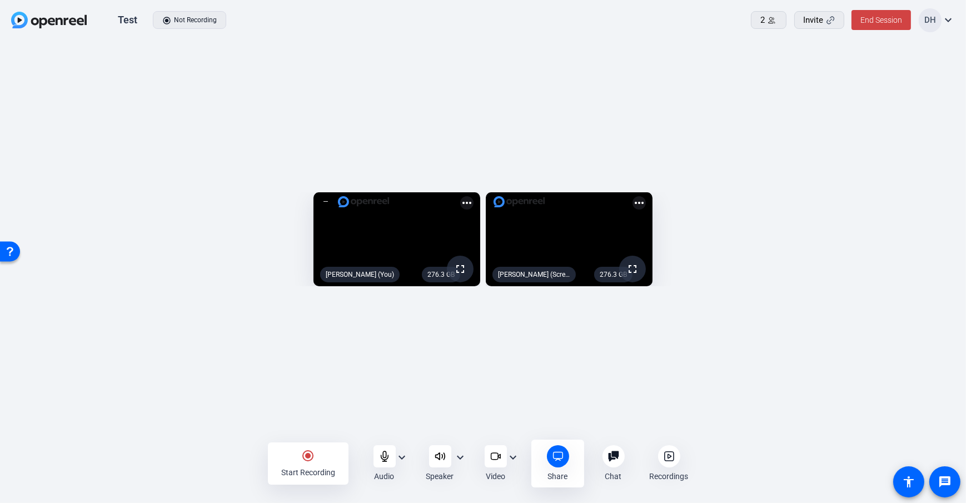
click at [679, 390] on div "276.3 GB fullscreen [PERSON_NAME] (You) more_horiz 276.3 GB fullscreen [PERSON_…" at bounding box center [483, 242] width 966 height 403
click at [646, 196] on mat-icon "more_horiz" at bounding box center [639, 202] width 13 height 13
click at [928, 123] on div at bounding box center [483, 251] width 966 height 503
click at [527, 401] on div "276.3 GB fullscreen [PERSON_NAME] (You) more_horiz 276.3 GB fullscreen [PERSON_…" at bounding box center [483, 242] width 966 height 403
drag, startPoint x: 154, startPoint y: 75, endPoint x: 221, endPoint y: 2, distance: 99.2
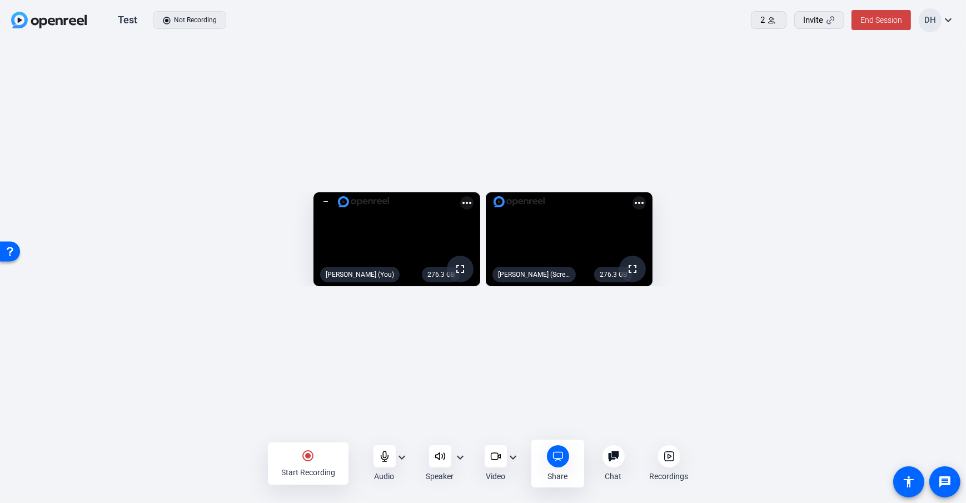
click at [154, 75] on div "276.3 GB fullscreen [PERSON_NAME] (You) more_horiz 276.3 GB fullscreen [PERSON_…" at bounding box center [483, 242] width 966 height 403
